Goal: Navigation & Orientation: Find specific page/section

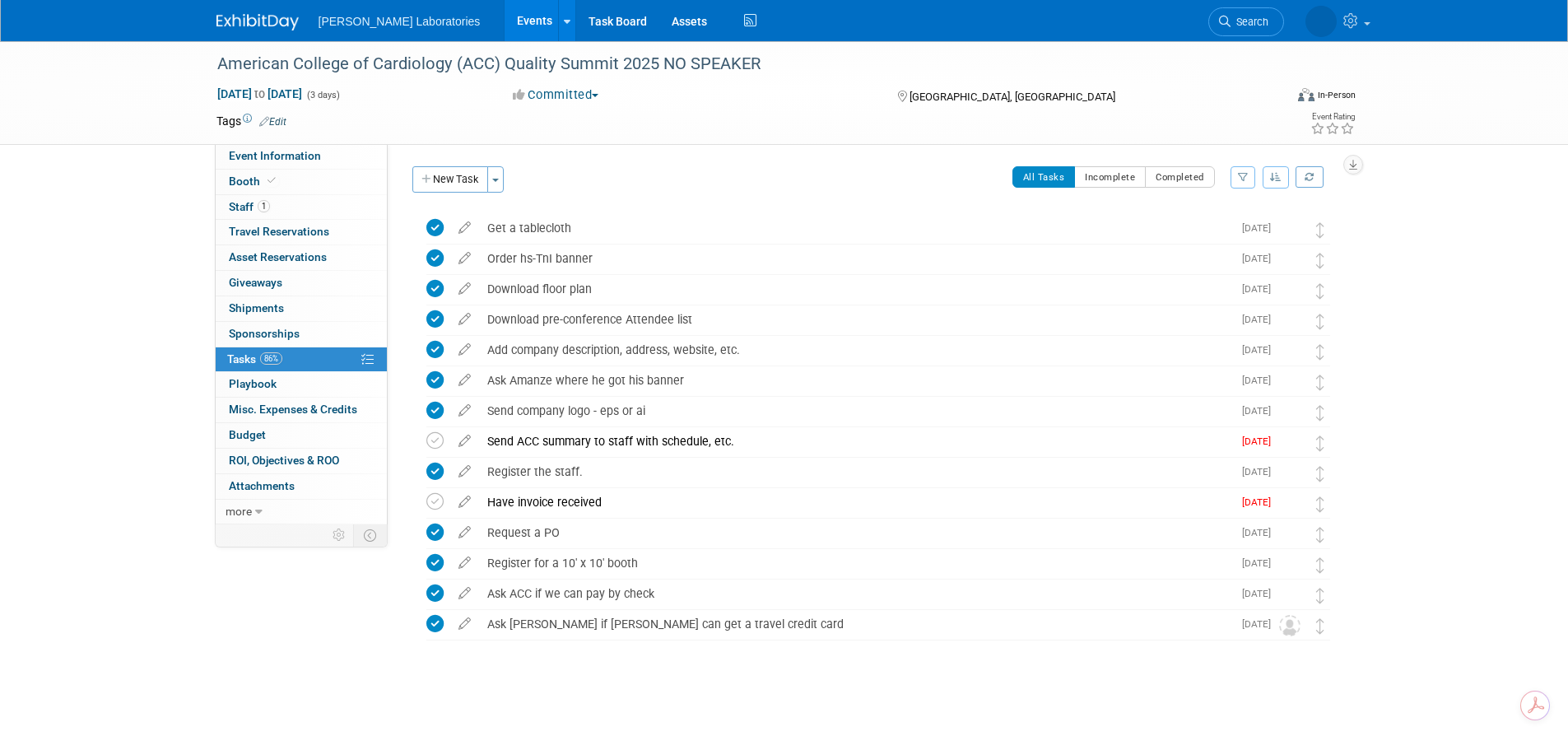
click at [505, 19] on link "Events" at bounding box center [534, 20] width 60 height 41
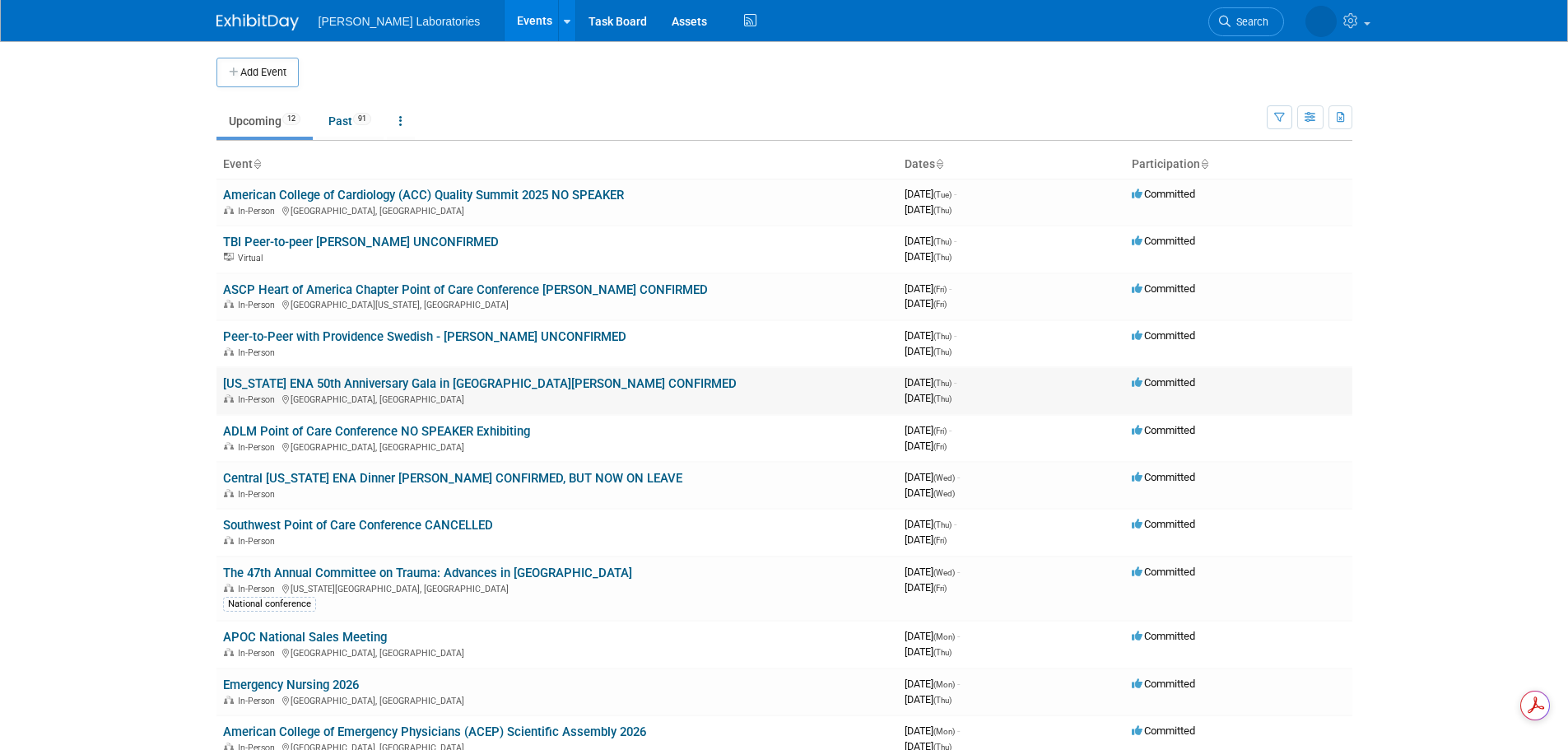
click at [386, 380] on link "[US_STATE] ENA 50th Anniversary Gala in [GEOGRAPHIC_DATA][PERSON_NAME] CONFIRMED" at bounding box center [480, 383] width 513 height 15
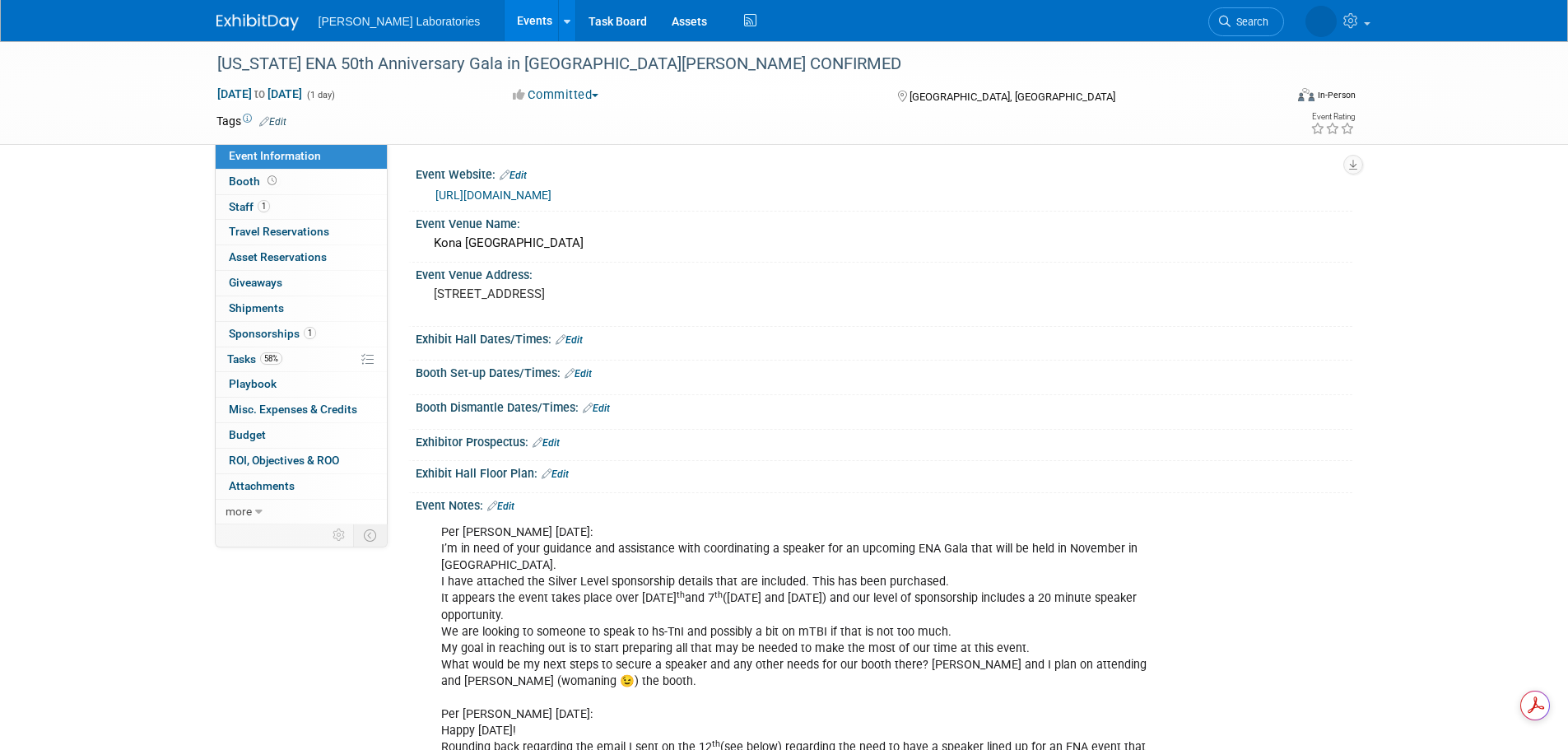
click at [505, 21] on link "Events" at bounding box center [534, 20] width 60 height 41
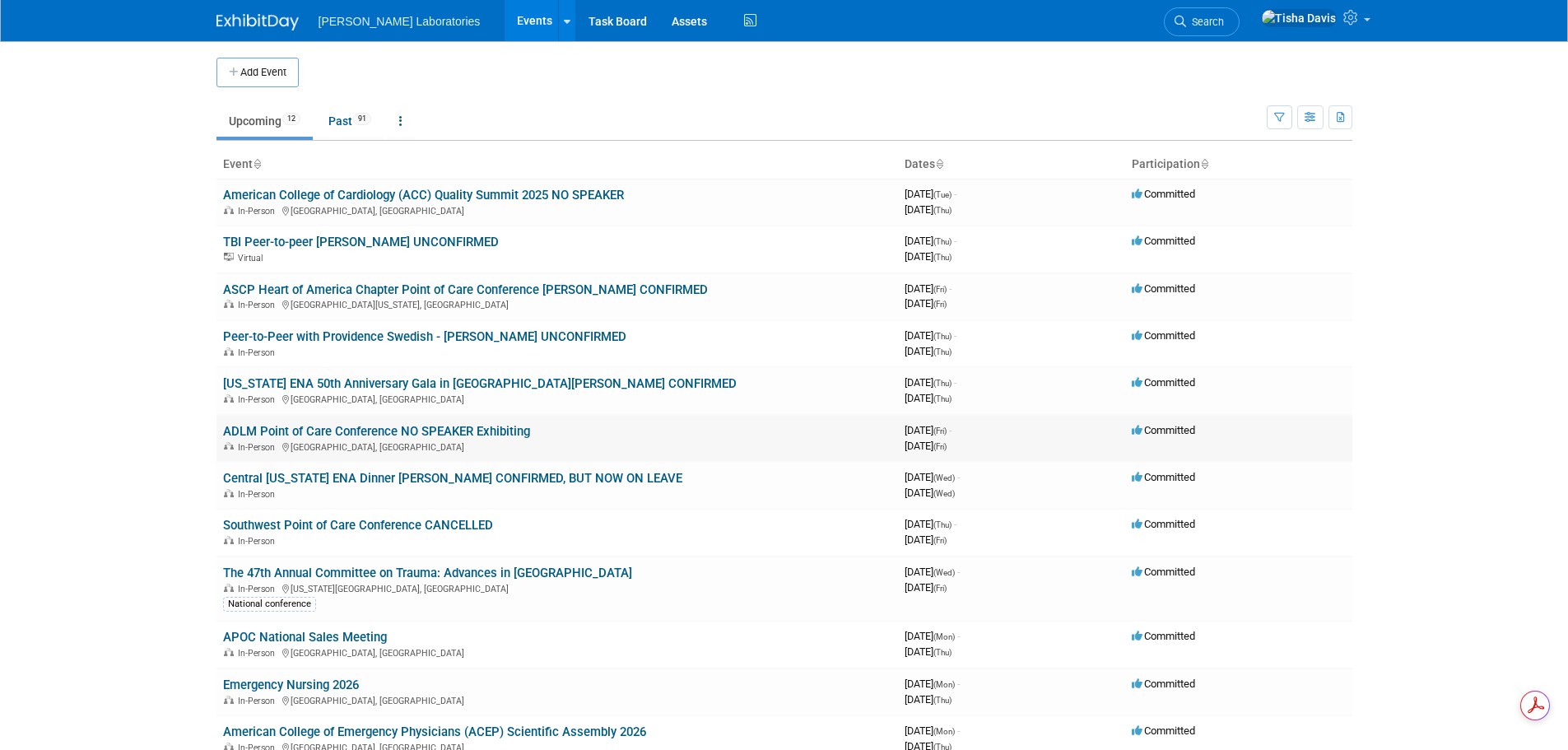
click at [1349, 455] on td "Committed" at bounding box center [1238, 439] width 227 height 47
